Goal: Find specific fact: Find specific fact

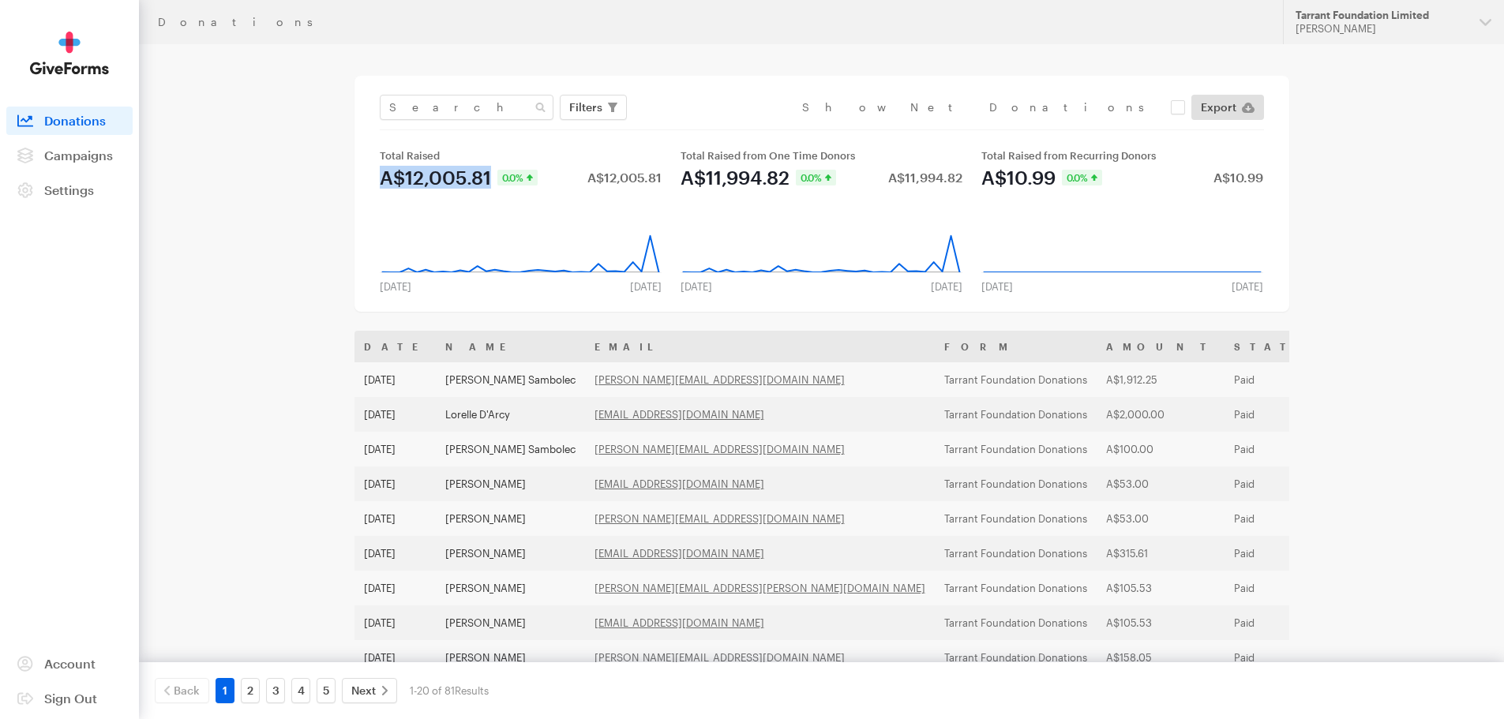
drag, startPoint x: 490, startPoint y: 178, endPoint x: 381, endPoint y: 188, distance: 109.5
click at [381, 187] on div "A$12,005.81" at bounding box center [435, 177] width 111 height 19
copy div "A$12,005.81"
drag, startPoint x: 490, startPoint y: 179, endPoint x: 388, endPoint y: 183, distance: 102.7
click at [388, 183] on div "A$12,005.81" at bounding box center [436, 177] width 118 height 19
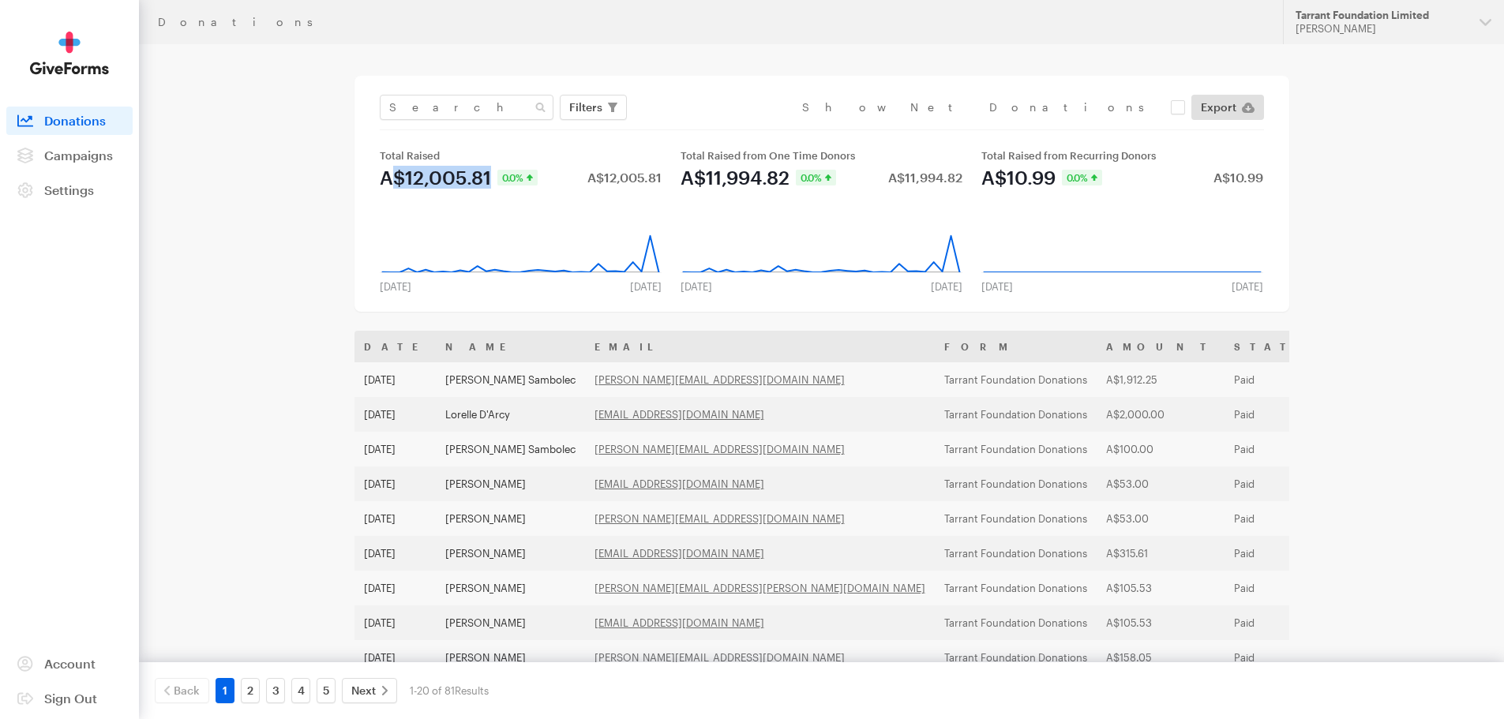
copy div "$12,005.81"
click at [1369, 159] on div "Donations Updates Support Tarrant Foundation Limited Jenni Tarrant Organization…" at bounding box center [752, 573] width 1504 height 1147
